Goal: Information Seeking & Learning: Learn about a topic

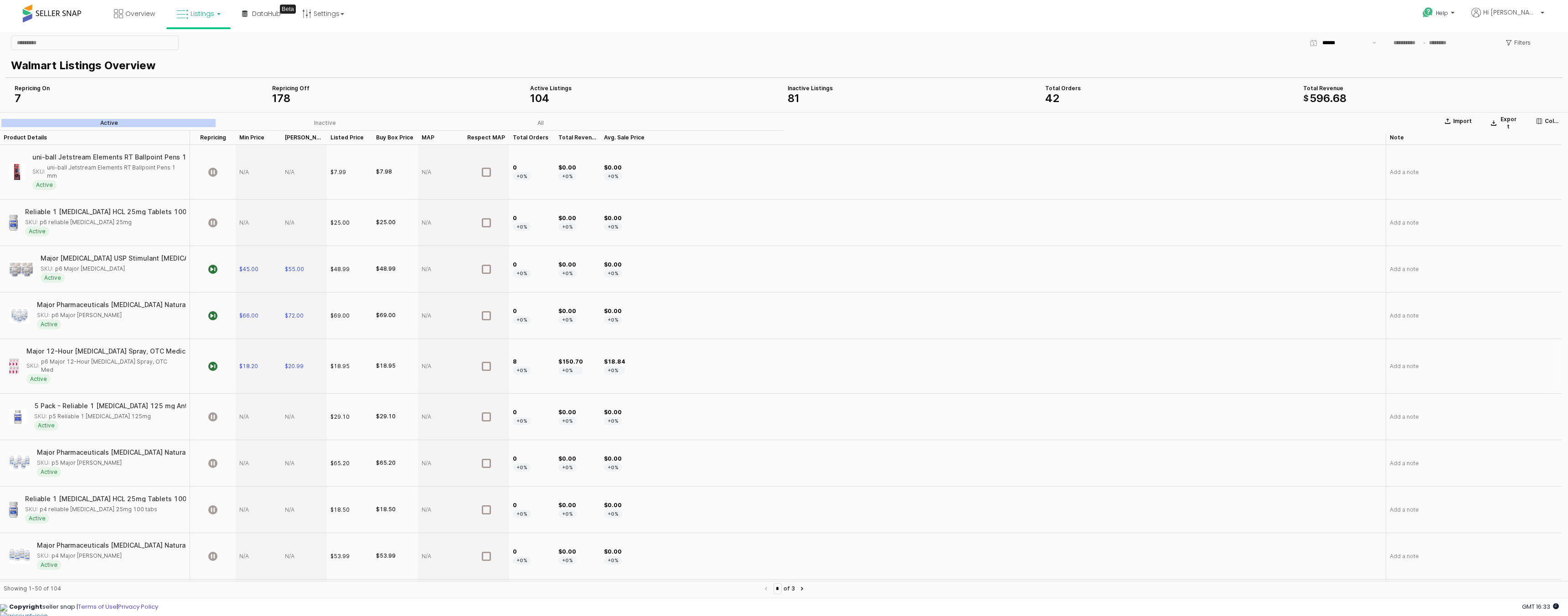
click at [46, 376] on span "Active" at bounding box center [38, 379] width 24 height 10
click at [48, 366] on div "SKU: p6 Major 12-Hour [MEDICAL_DATA] Spray, OTC Med" at bounding box center [103, 366] width 154 height 17
click at [49, 346] on div "Major 12-Hour Nasal Decongestant Spray, OTC Medicine for Nasal Congestion 1 oz …" at bounding box center [95, 366] width 182 height 47
click at [913, 353] on div "$18.84 +0%" at bounding box center [993, 366] width 785 height 55
click at [1481, 15] on icon at bounding box center [1477, 13] width 9 height 9
